Goal: Information Seeking & Learning: Find specific fact

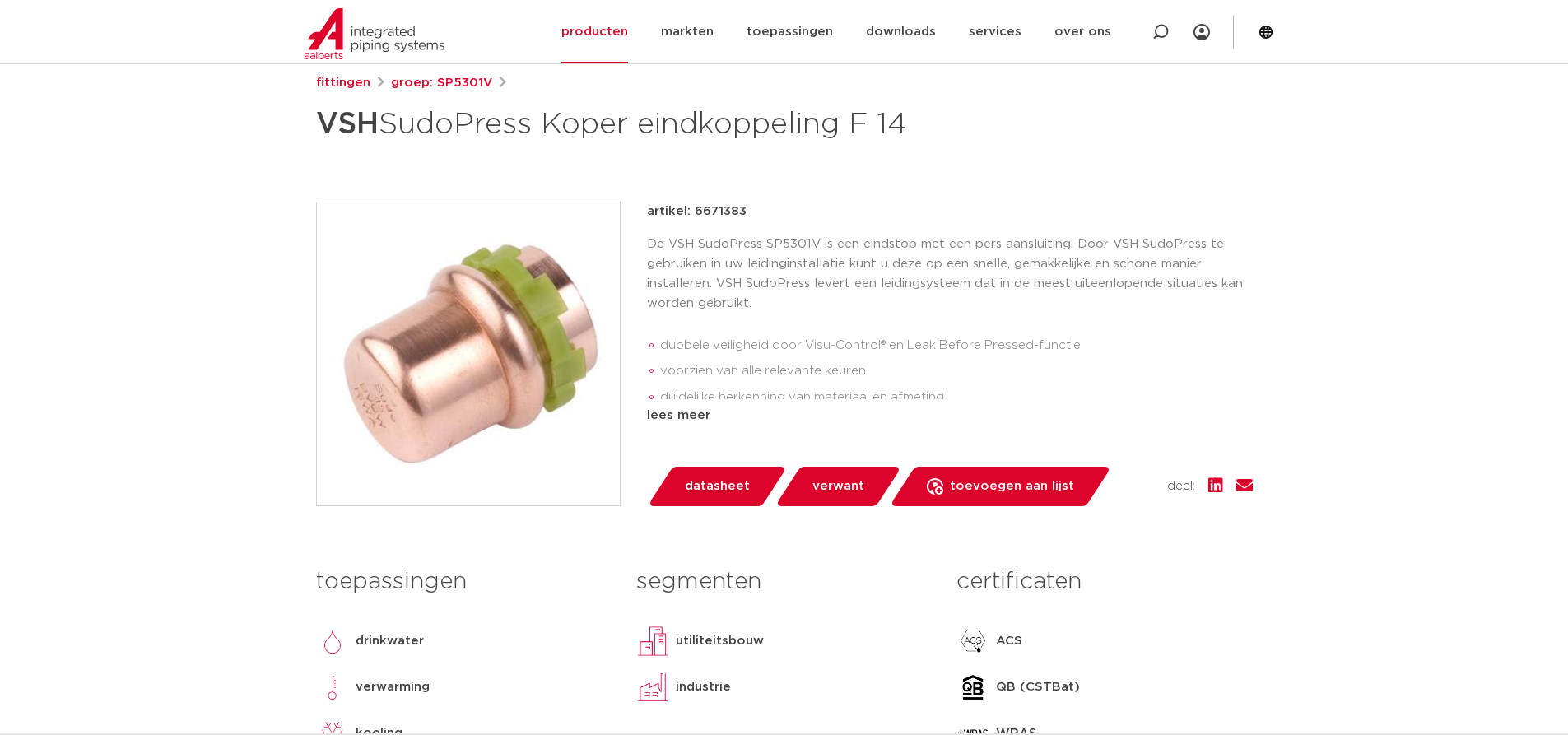
scroll to position [247, 0]
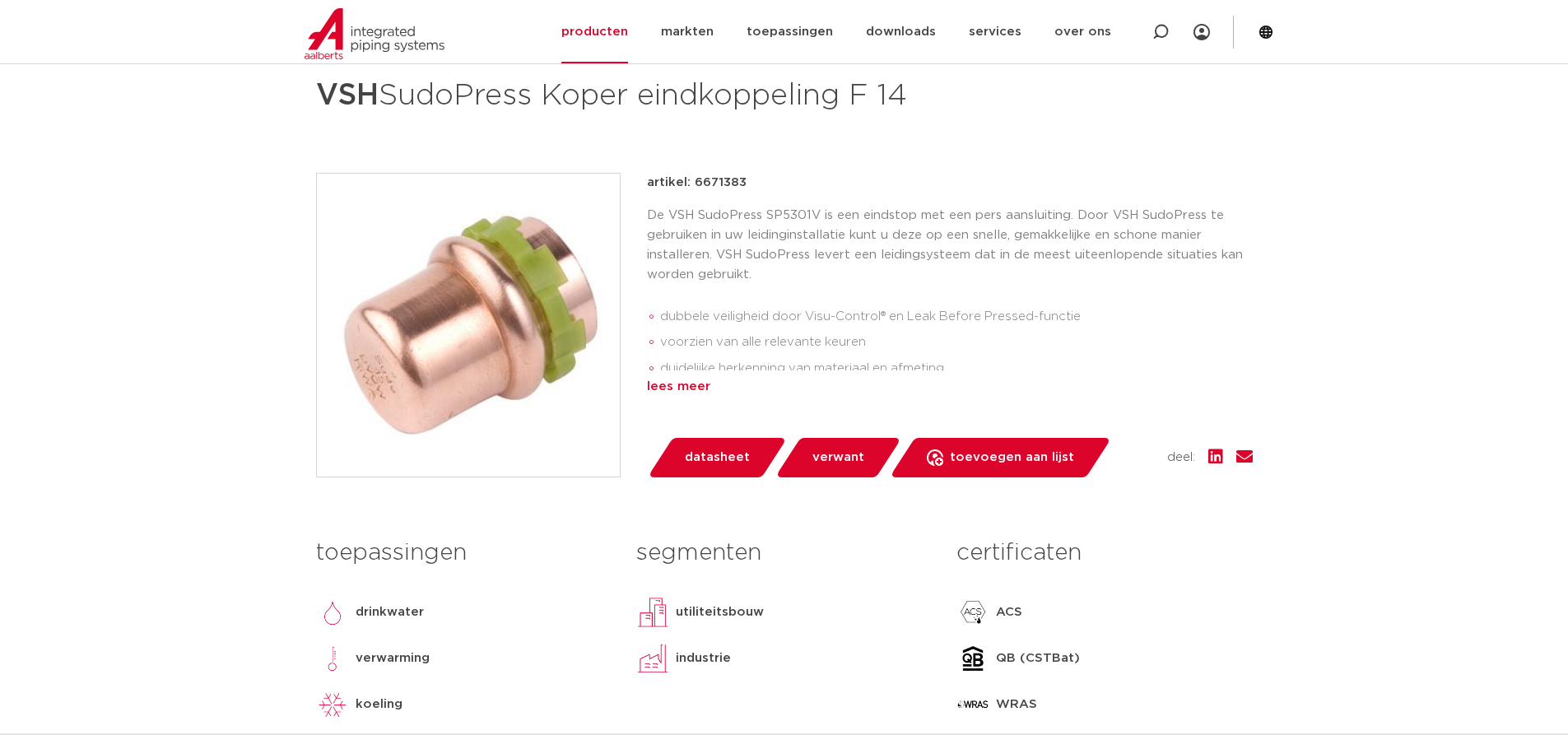
click at [686, 378] on div "lees meer" at bounding box center [950, 387] width 606 height 20
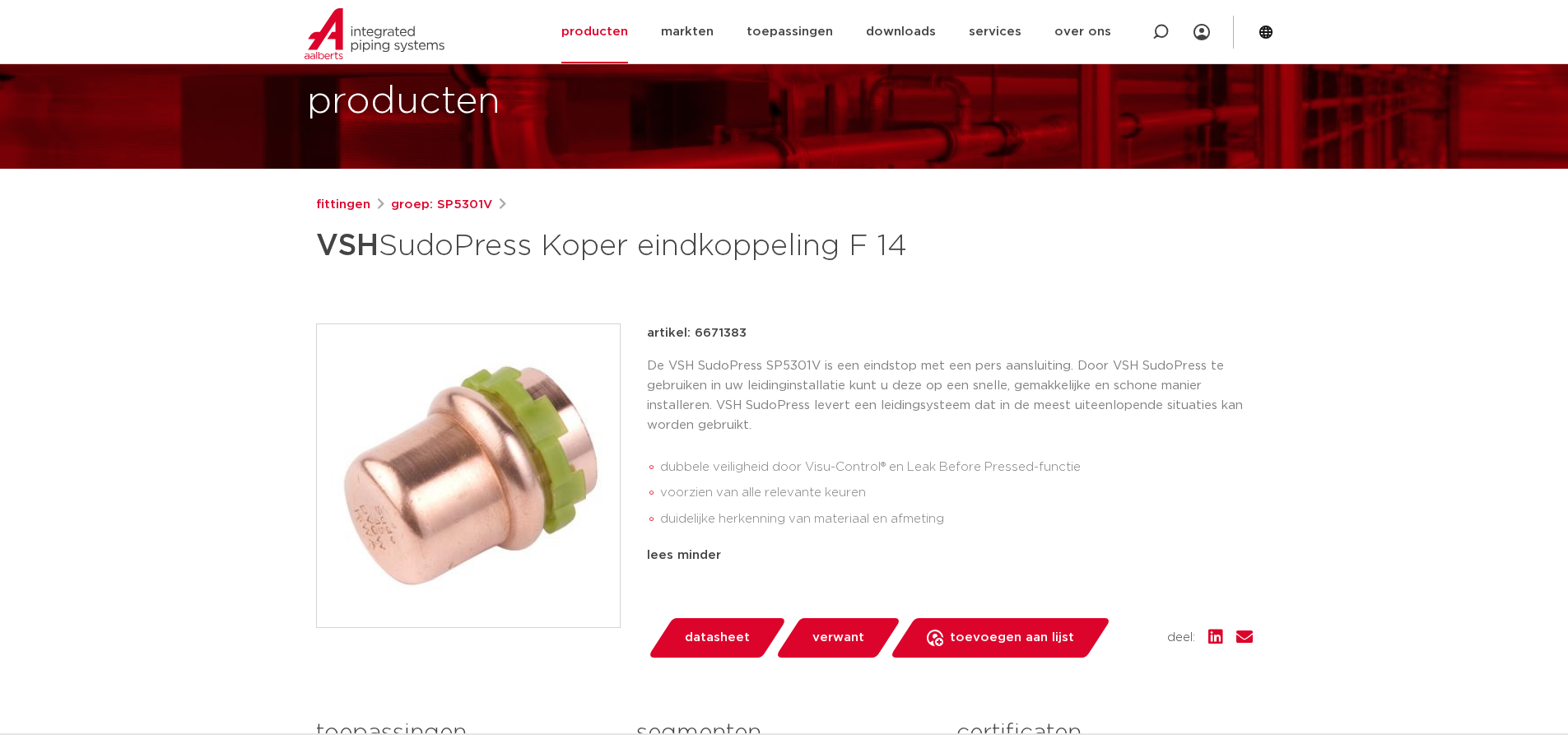
scroll to position [69, 0]
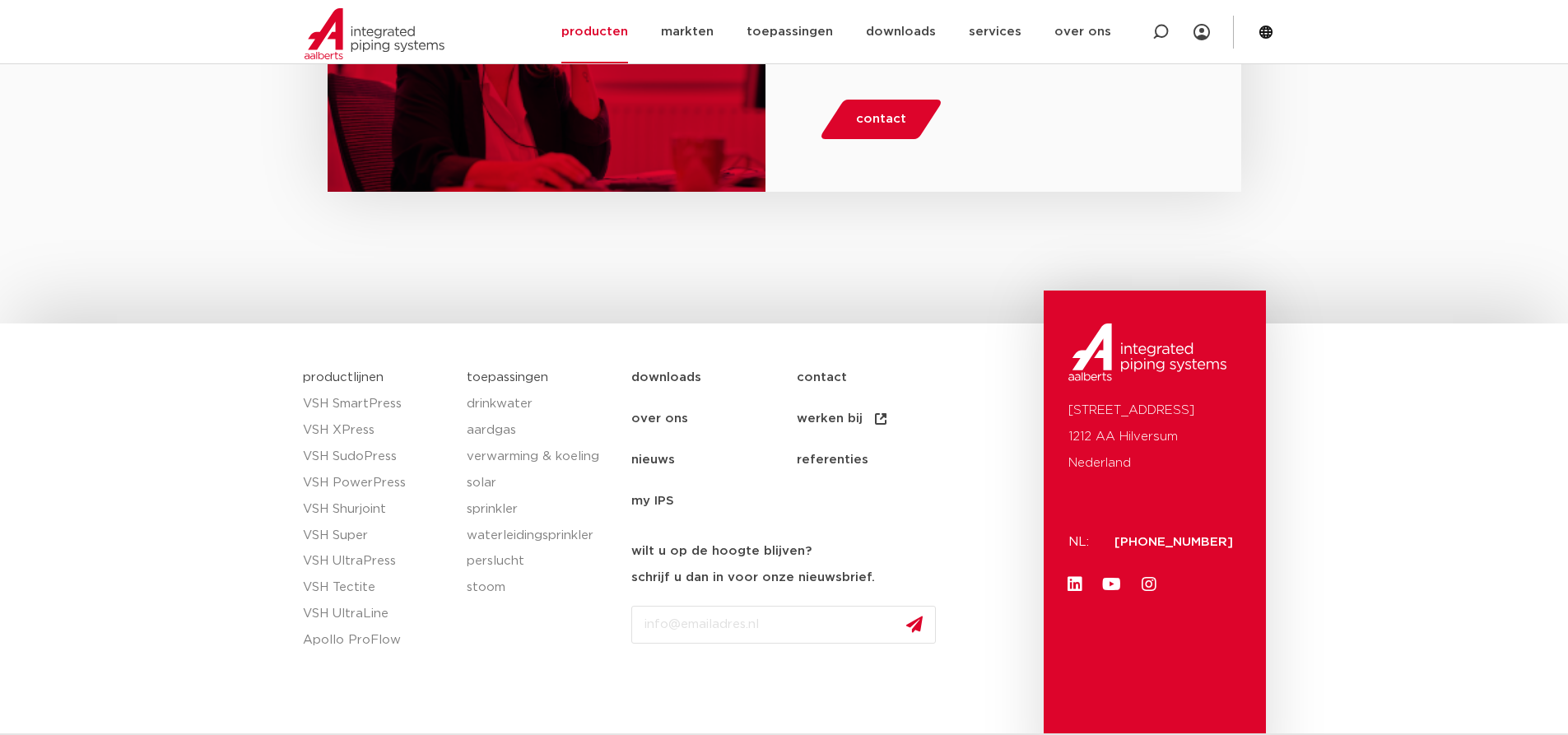
scroll to position [2486, 0]
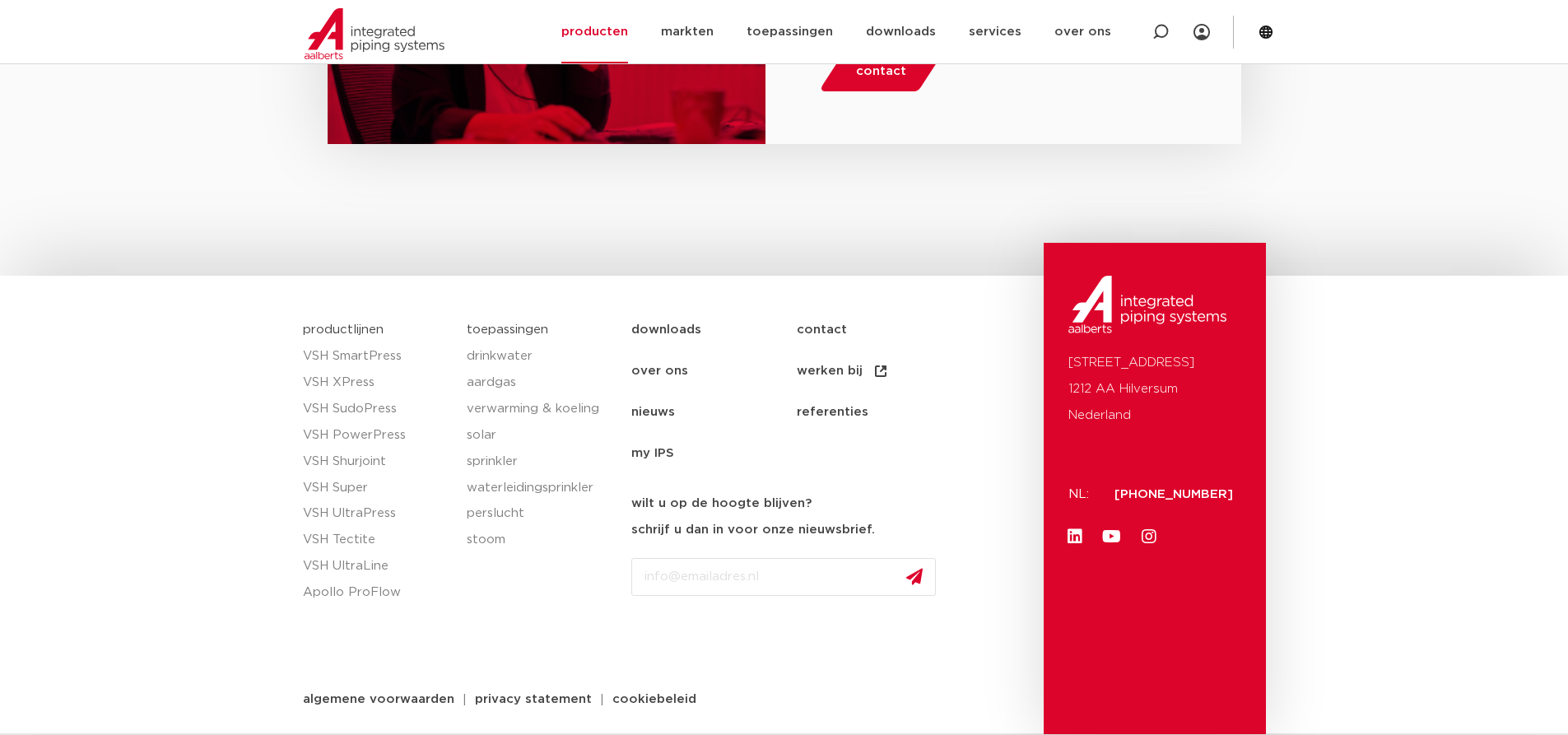
click at [815, 328] on link "contact" at bounding box center [879, 330] width 165 height 41
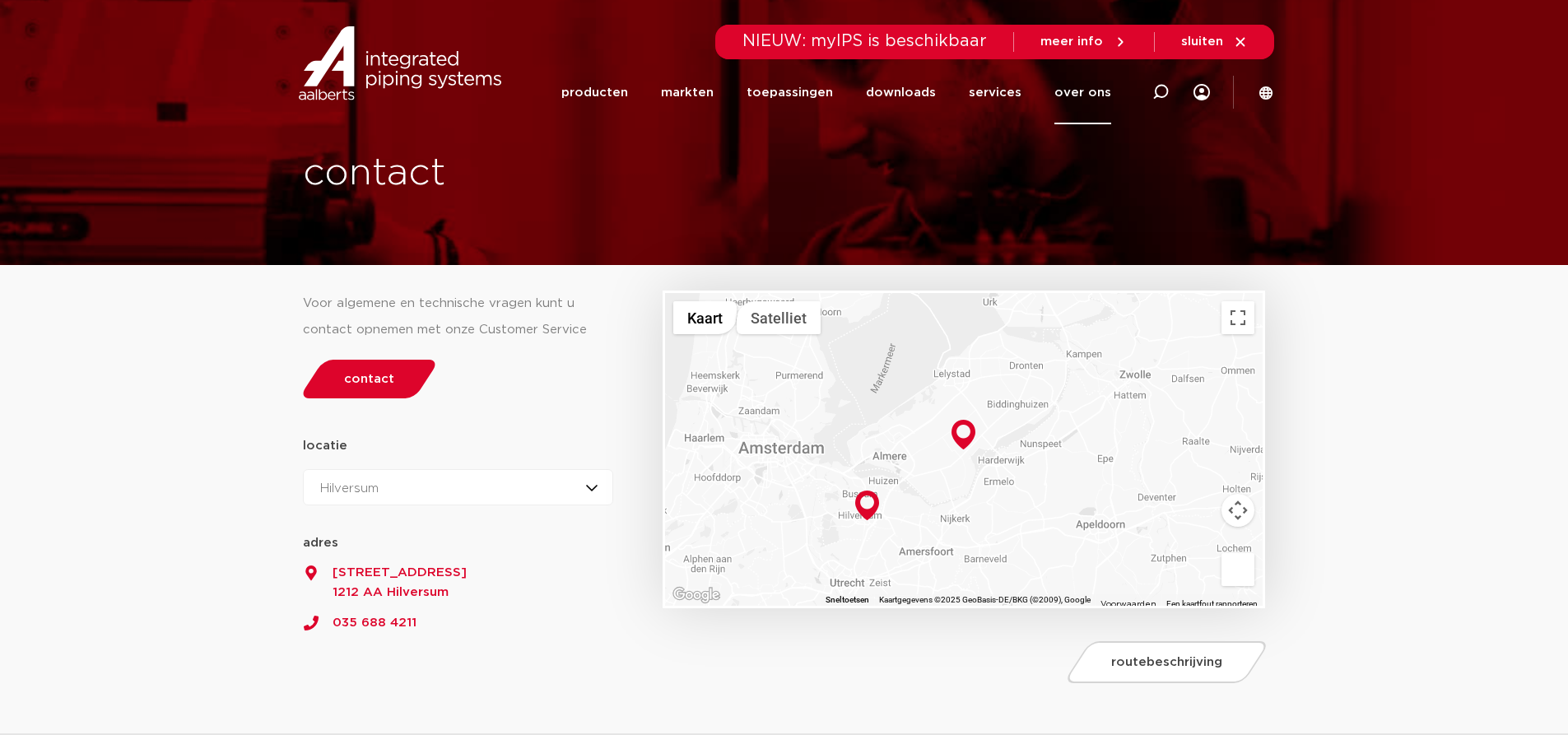
click at [1039, 152] on div "Hilversum Oude Amersfoortseweg 99 1212 AA Hilversum salessupport.eu@aalberts-ip…" at bounding box center [784, 132] width 979 height 265
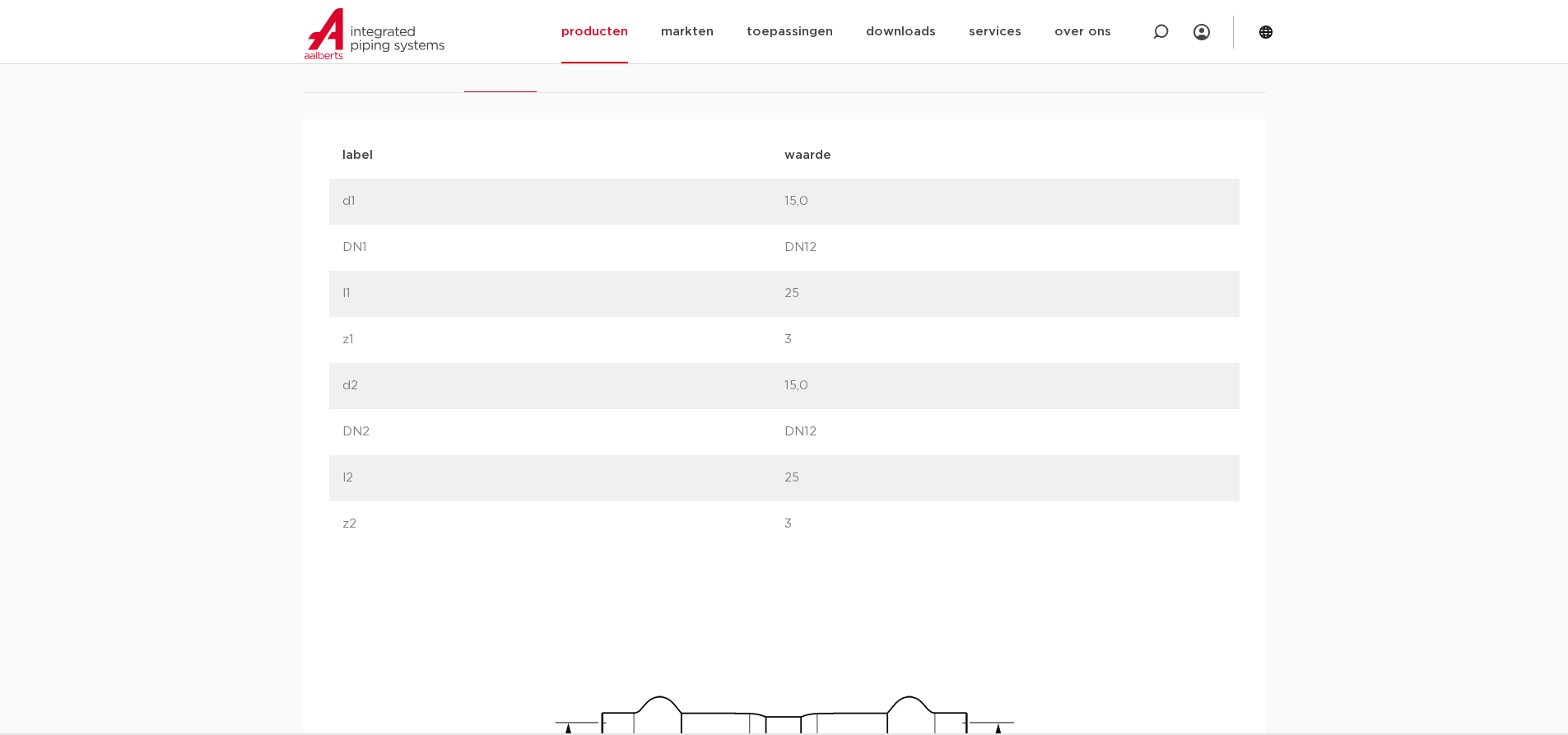
scroll to position [1086, 0]
click at [1156, 25] on icon at bounding box center [1160, 31] width 17 height 17
click at [682, 27] on input "Zoeken" at bounding box center [914, 30] width 517 height 33
type input "6580123"
click button "Zoeken" at bounding box center [0, 0] width 0 height 0
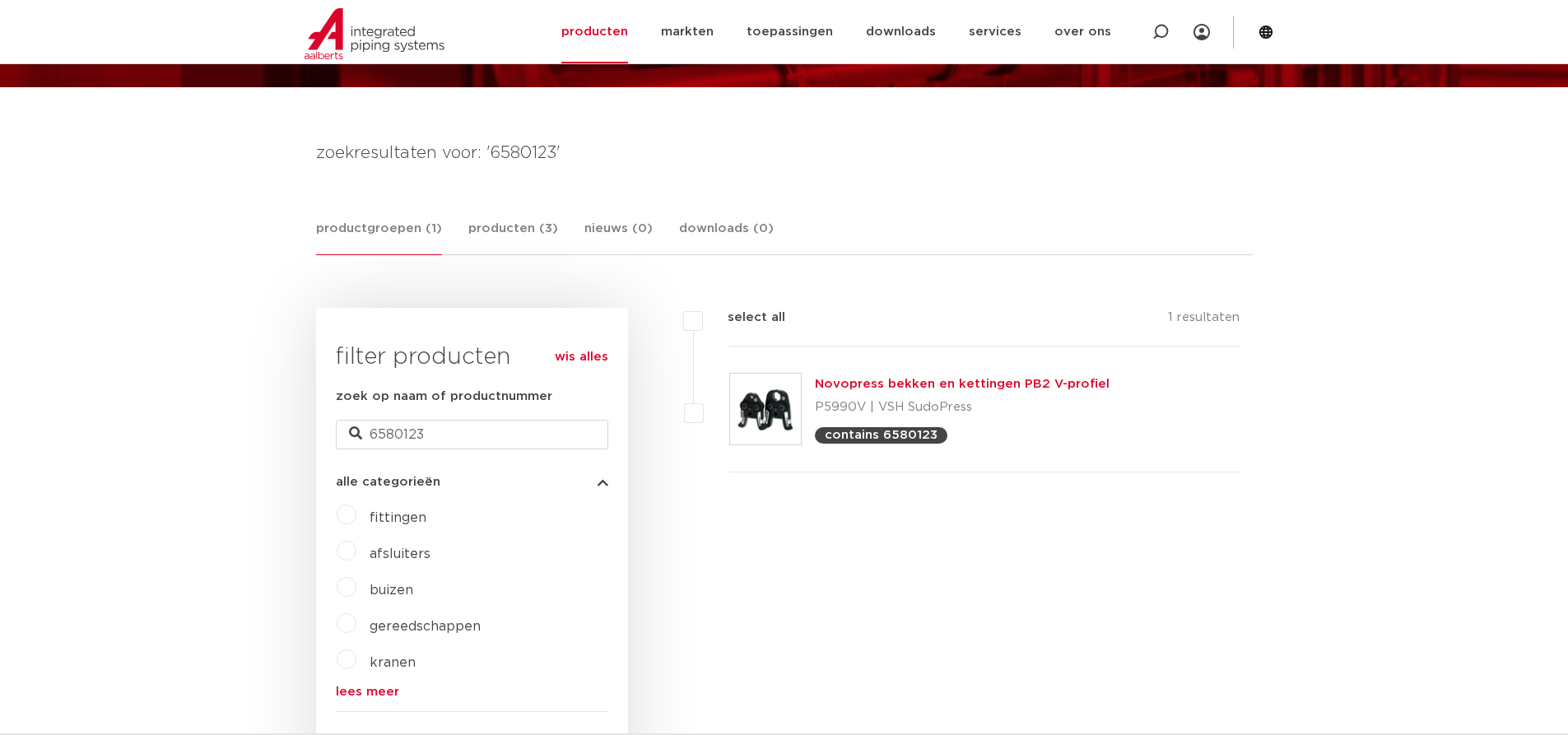
scroll to position [247, 0]
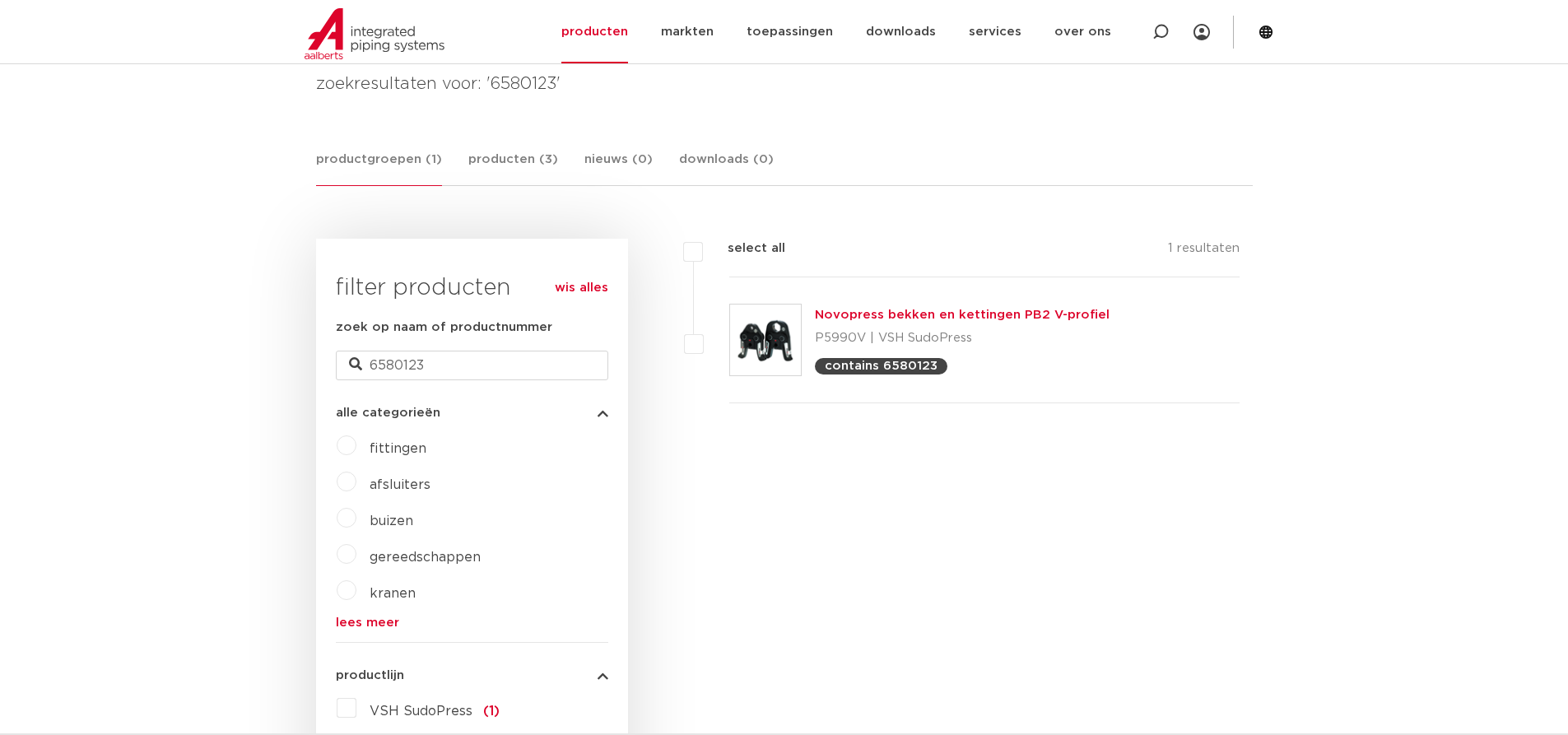
click at [856, 316] on link "Novopress bekken en kettingen PB2 V-profiel" at bounding box center [962, 315] width 295 height 12
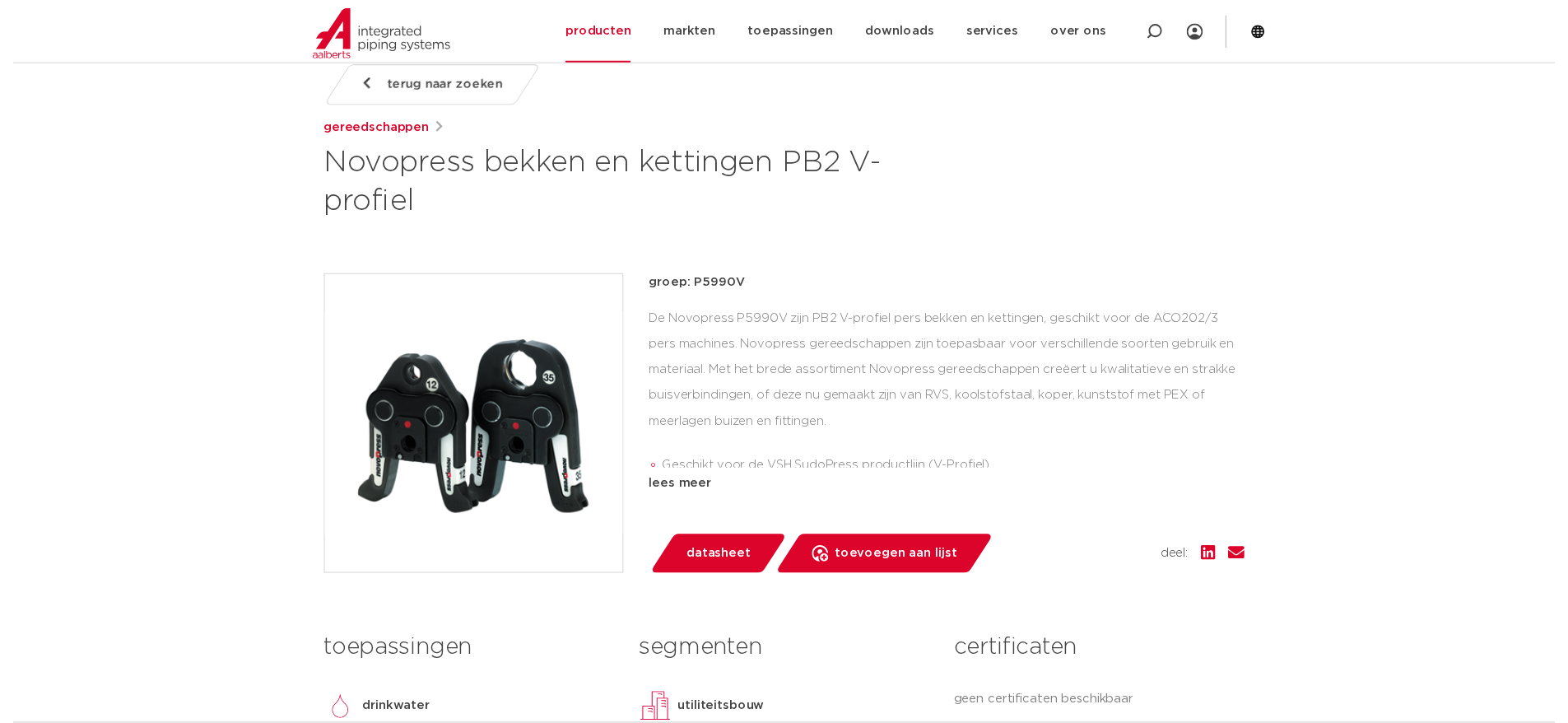
scroll to position [247, 0]
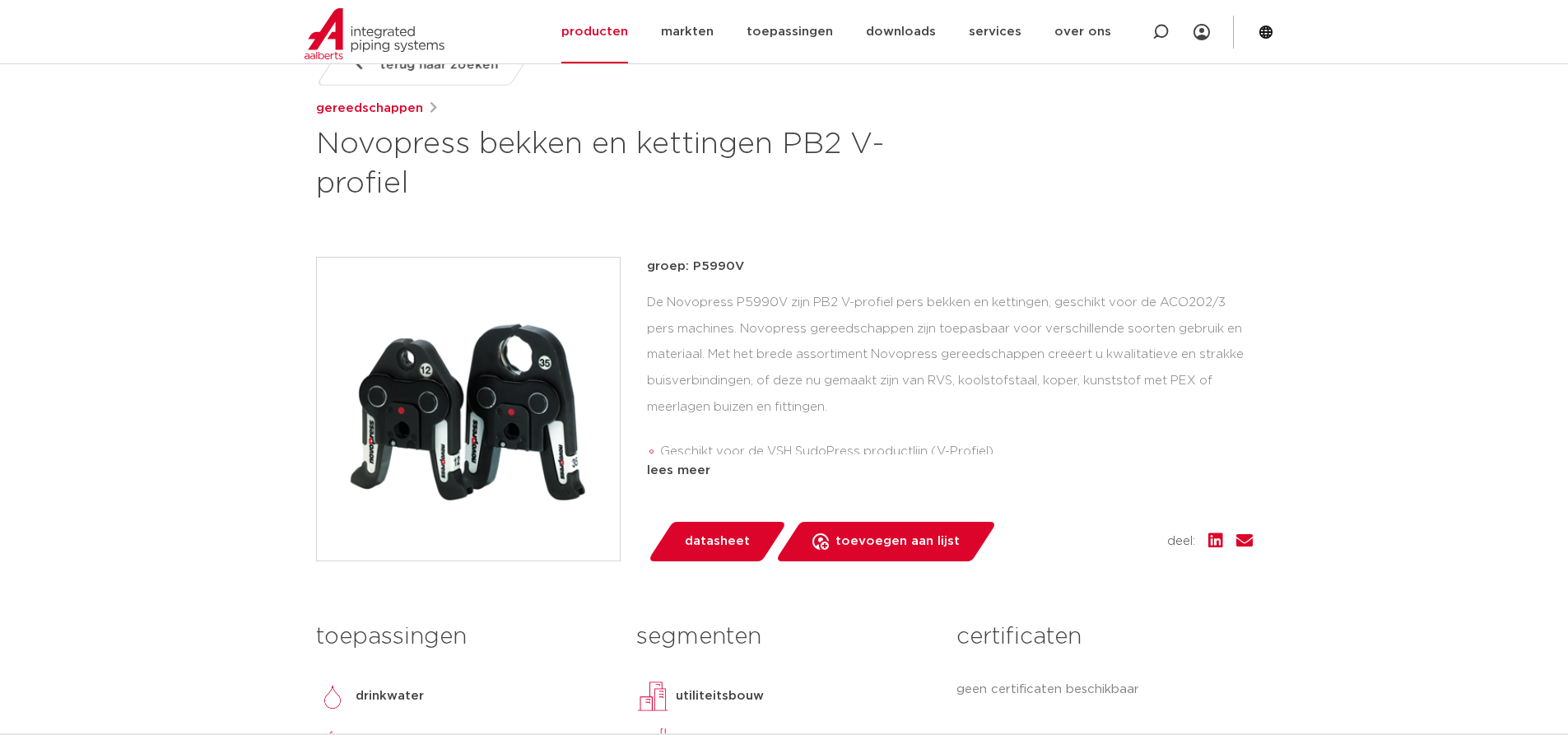
click at [712, 537] on span "datasheet" at bounding box center [717, 542] width 65 height 26
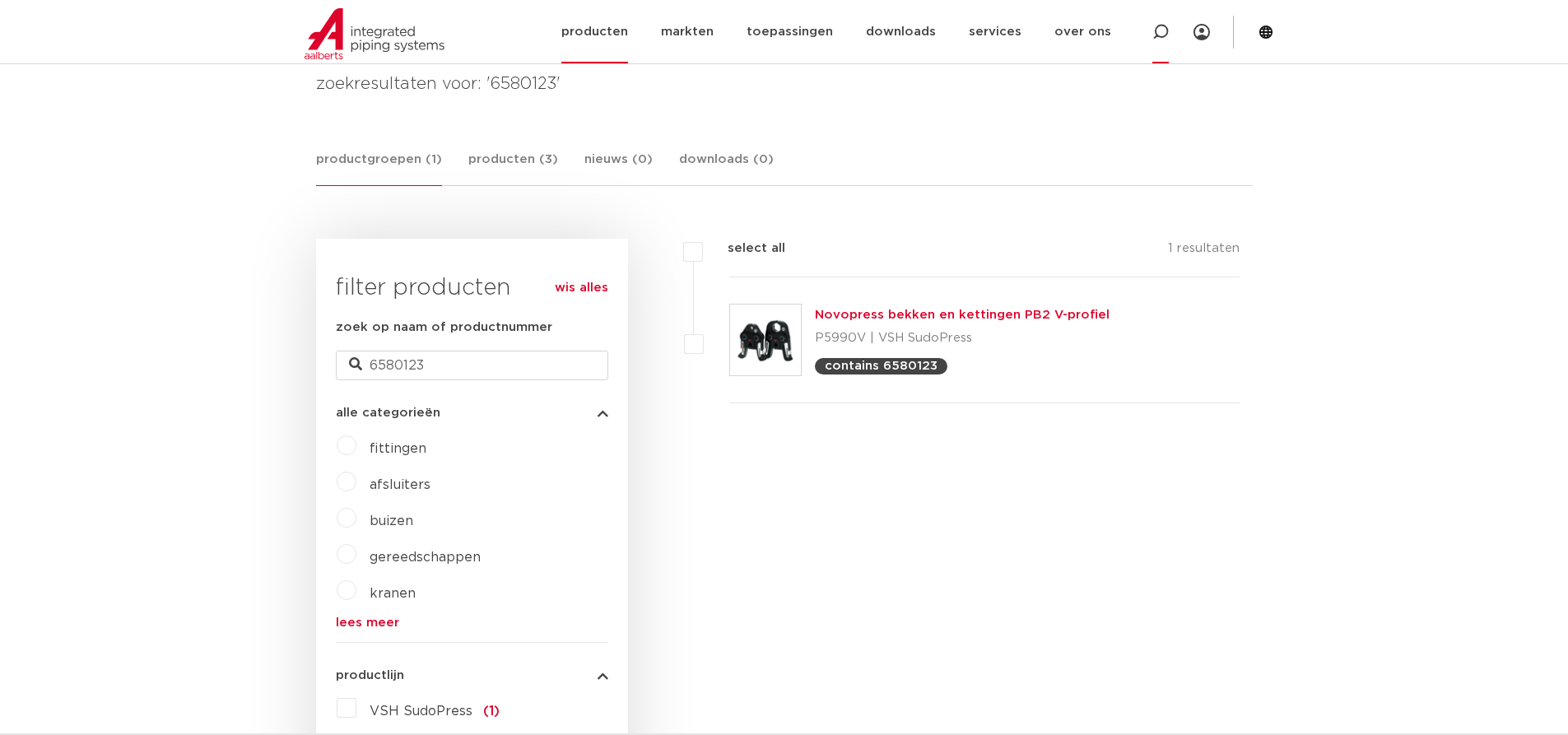
click at [1156, 33] on icon at bounding box center [1160, 32] width 20 height 20
click at [668, 37] on input "Zoeken" at bounding box center [914, 30] width 517 height 33
type input "1640829"
click button "Zoeken" at bounding box center [0, 0] width 0 height 0
